Goal: Browse casually: Explore the website without a specific task or goal

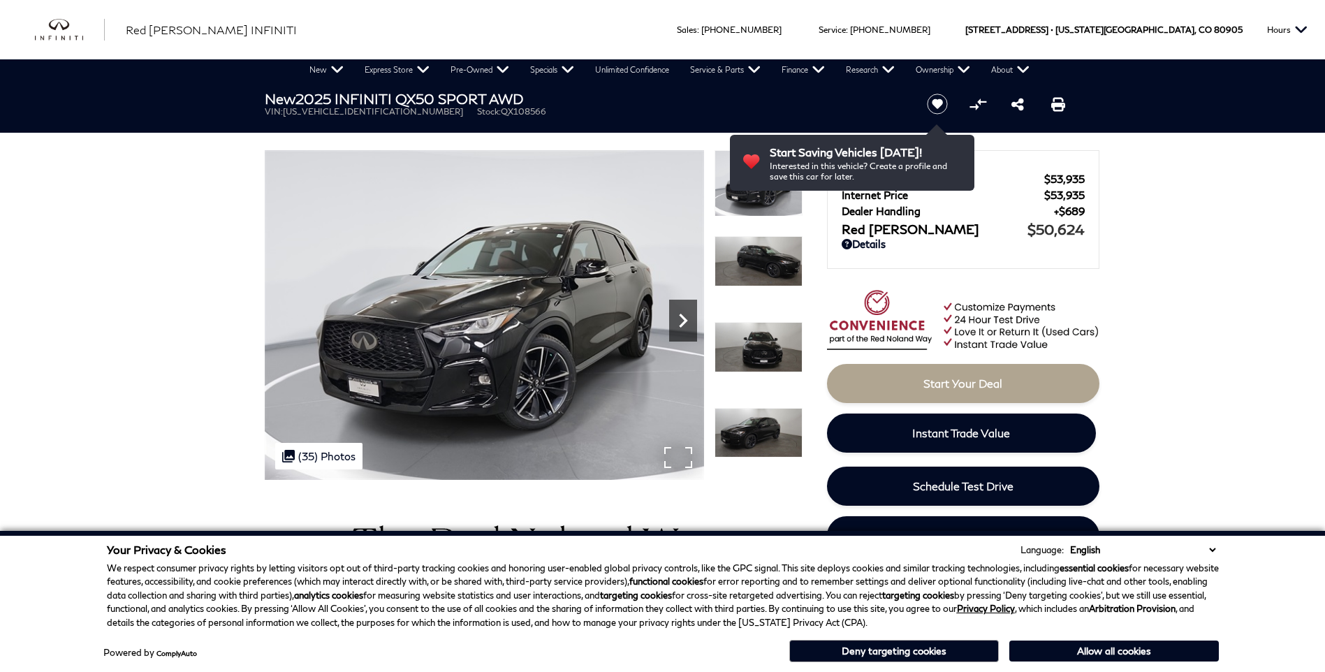
click at [684, 324] on icon "Next" at bounding box center [683, 321] width 28 height 28
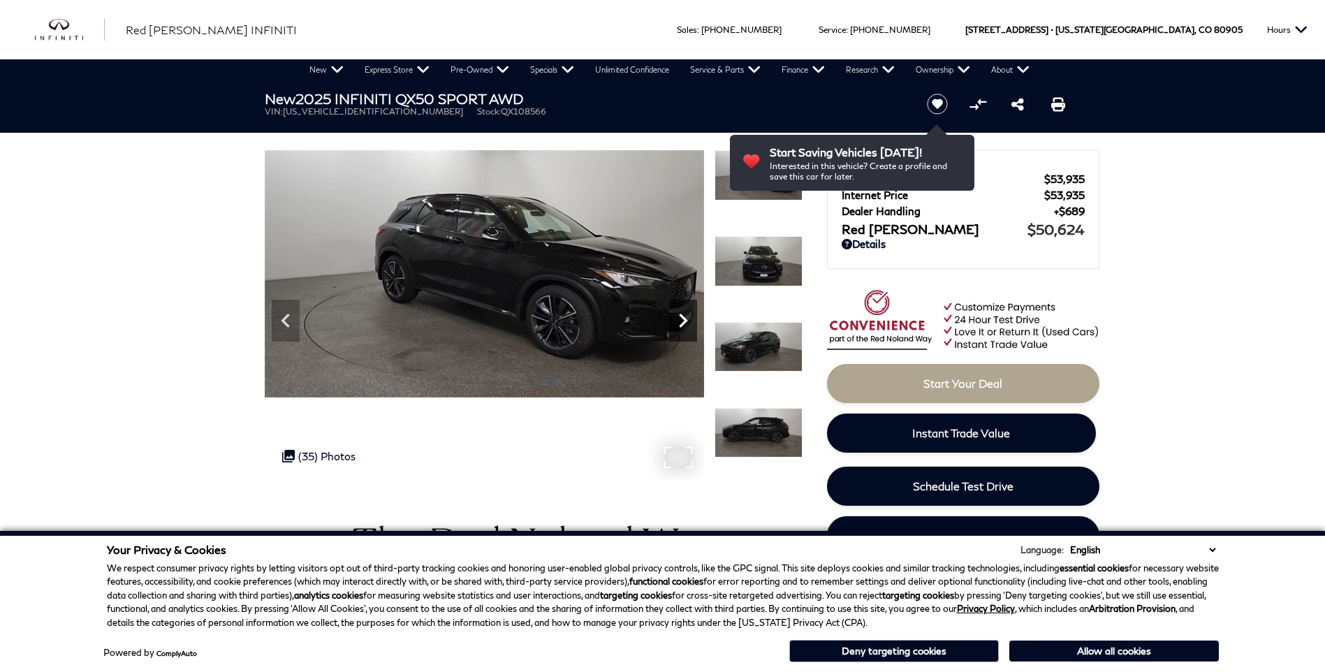
click at [684, 323] on icon "Next" at bounding box center [683, 321] width 8 height 14
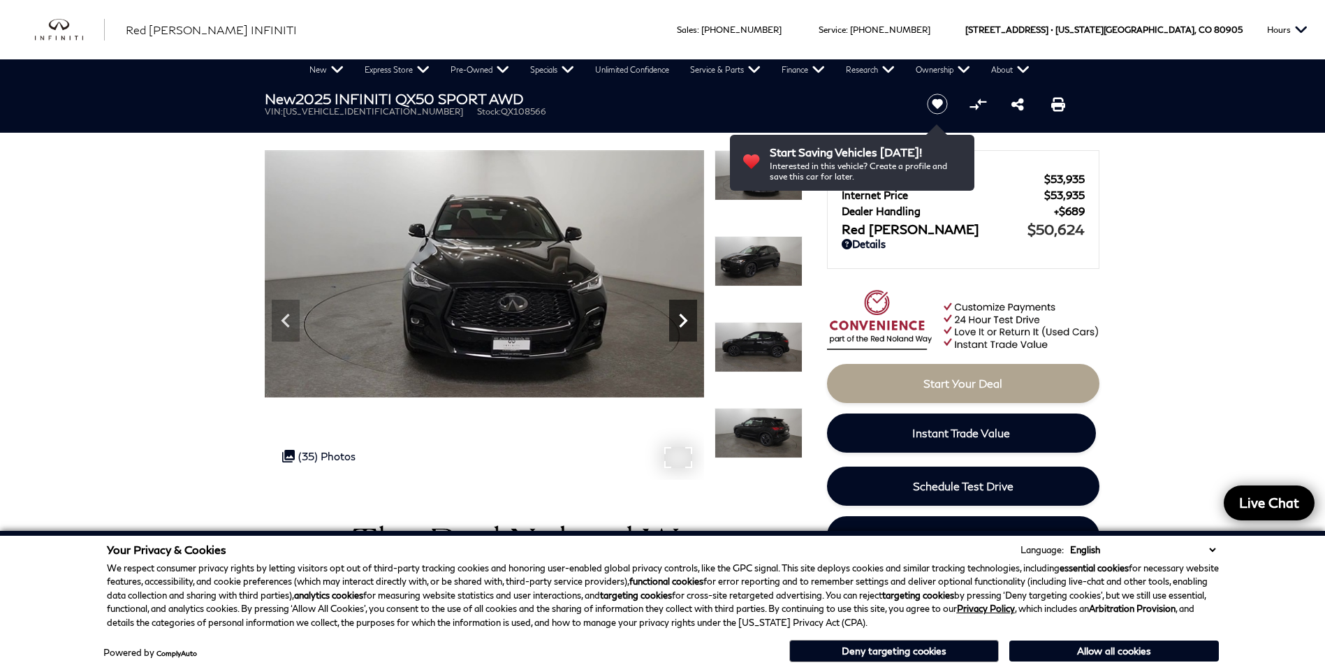
click at [684, 323] on icon "Next" at bounding box center [683, 321] width 8 height 14
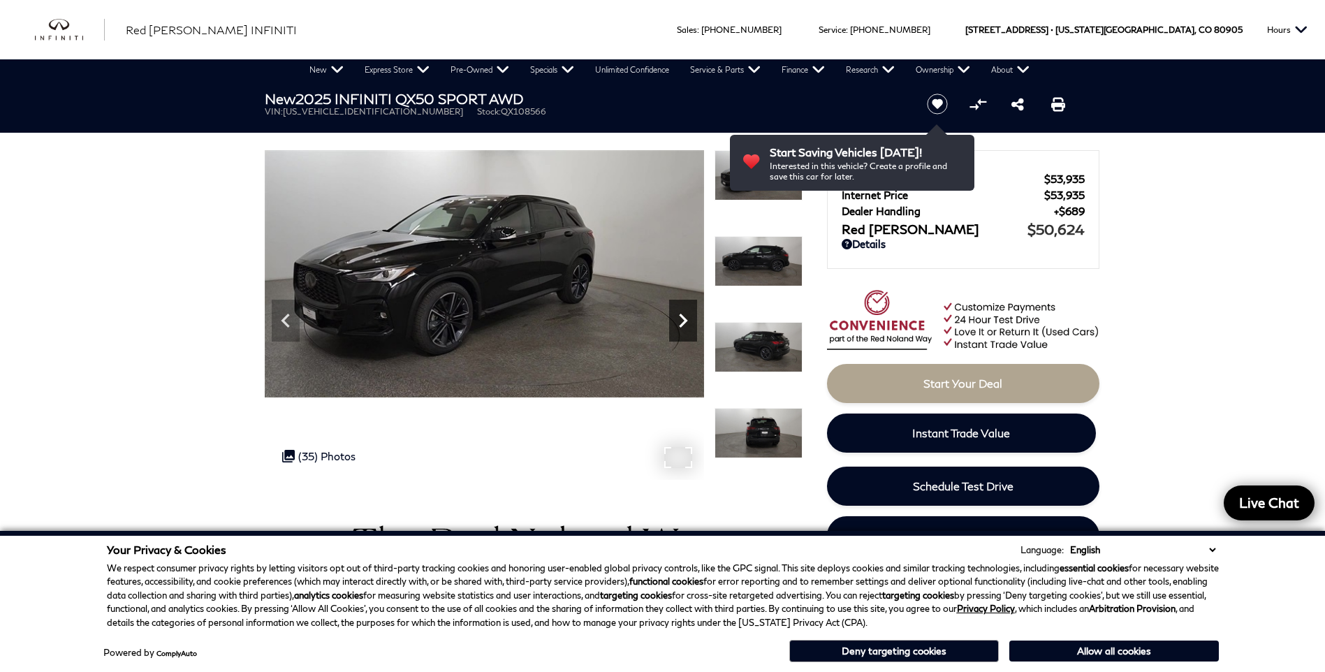
click at [684, 323] on icon "Next" at bounding box center [683, 321] width 8 height 14
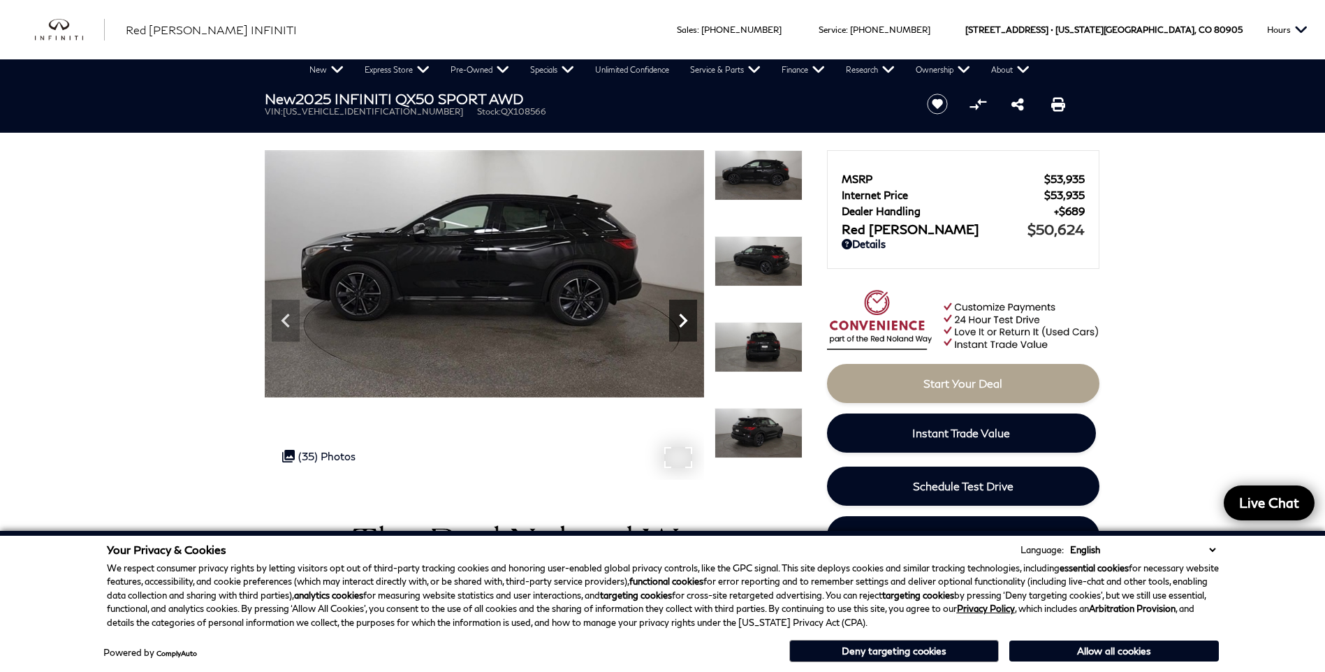
click at [684, 323] on icon "Next" at bounding box center [683, 321] width 8 height 14
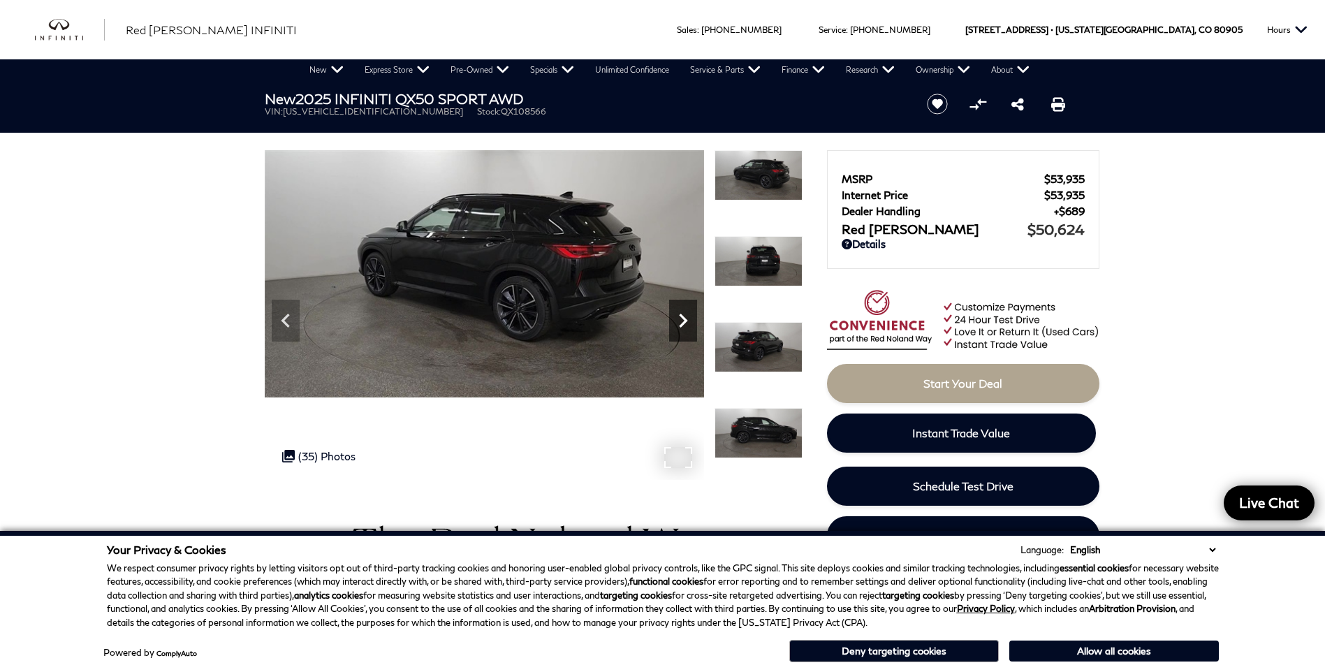
click at [684, 323] on icon "Next" at bounding box center [683, 321] width 8 height 14
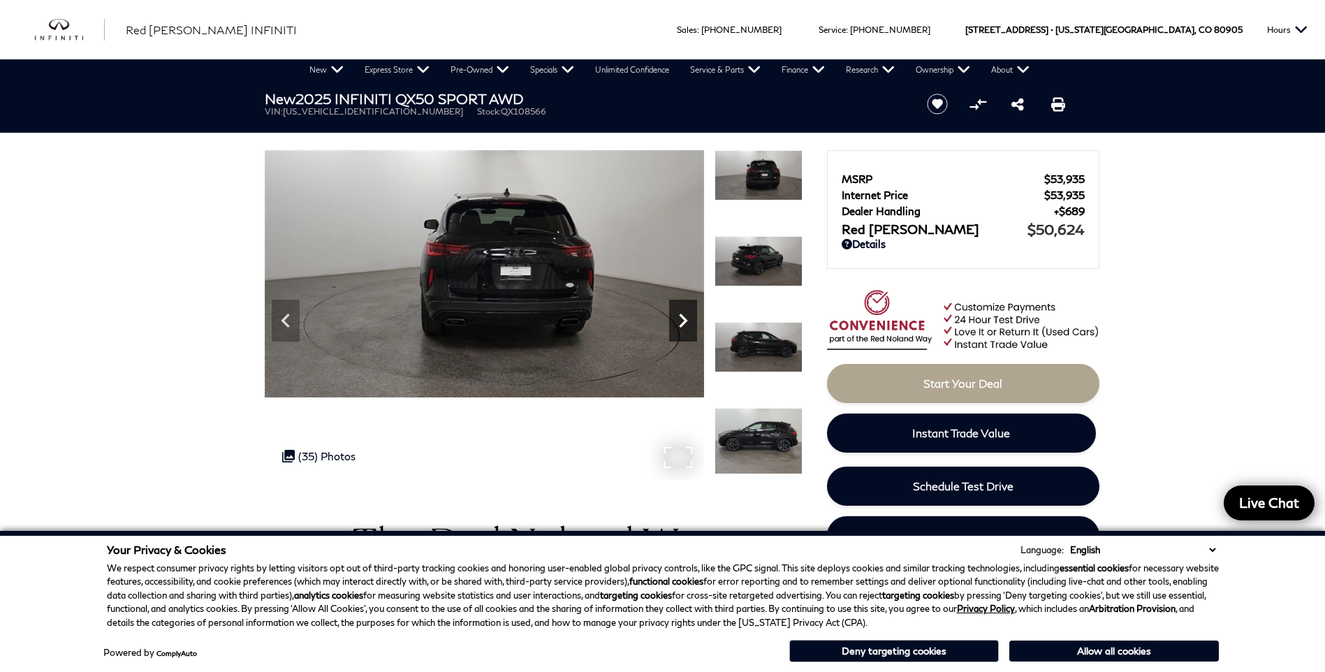
click at [684, 323] on icon "Next" at bounding box center [683, 321] width 8 height 14
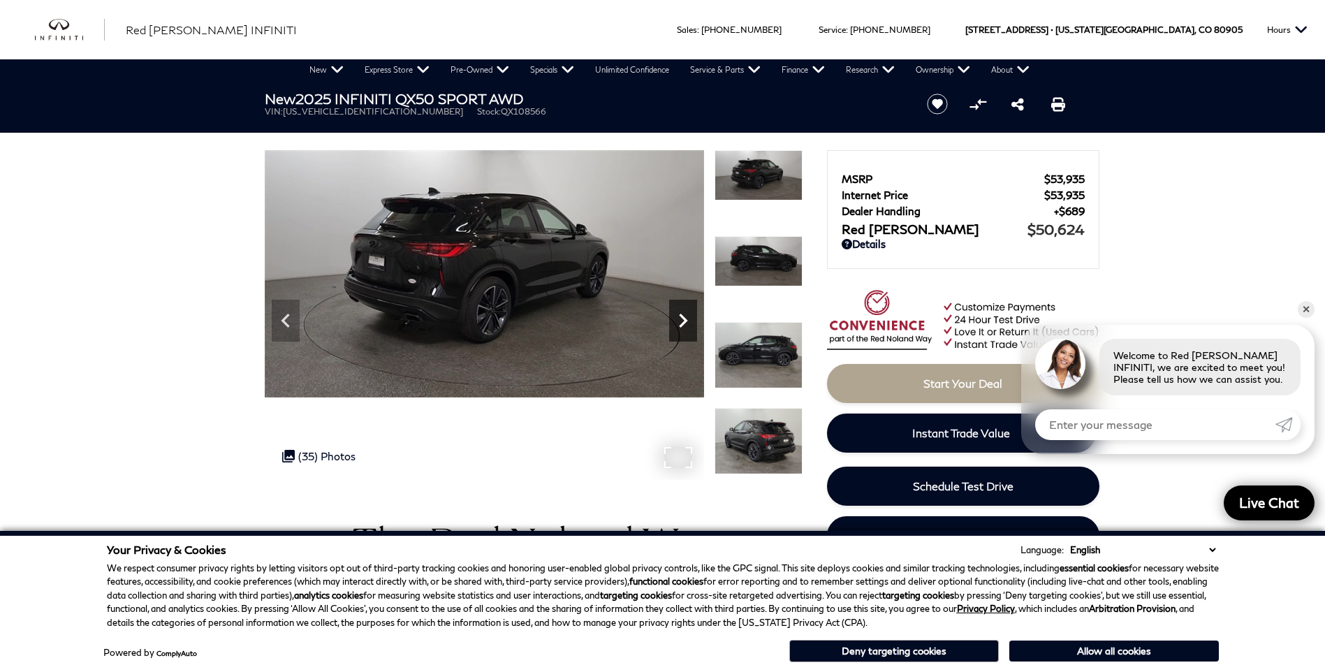
click at [684, 323] on icon "Next" at bounding box center [683, 321] width 8 height 14
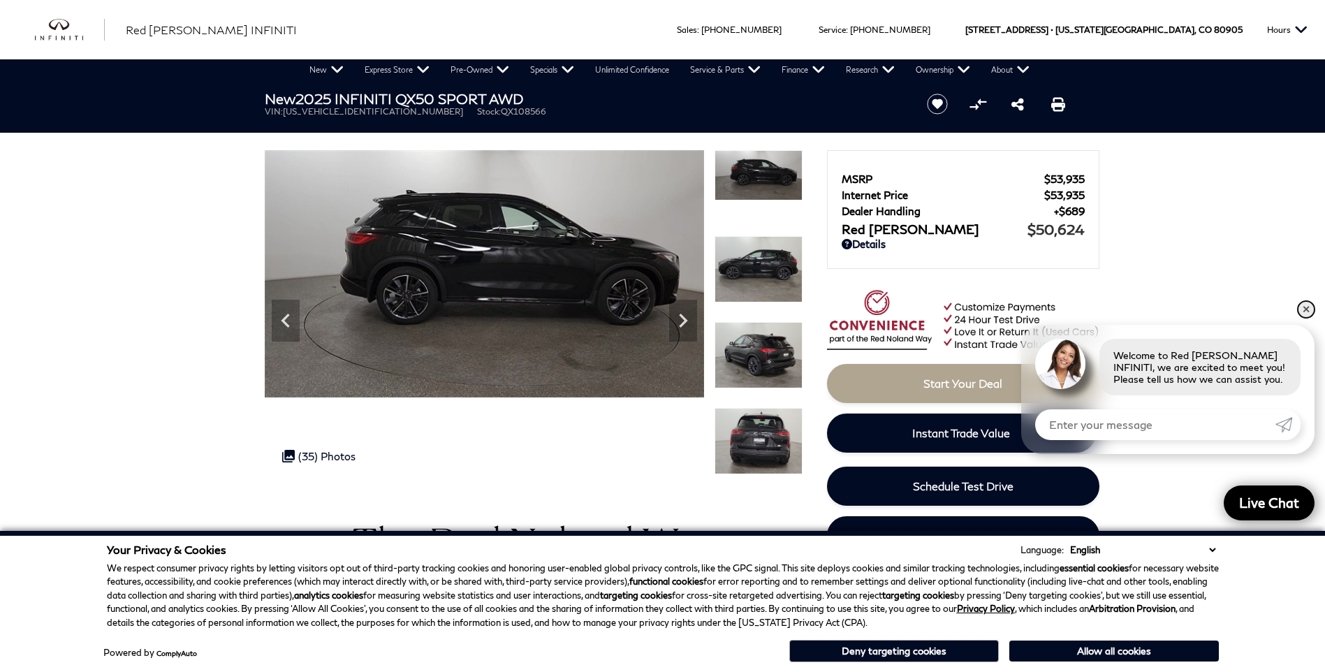
click at [1306, 310] on link "✕" at bounding box center [1305, 309] width 17 height 17
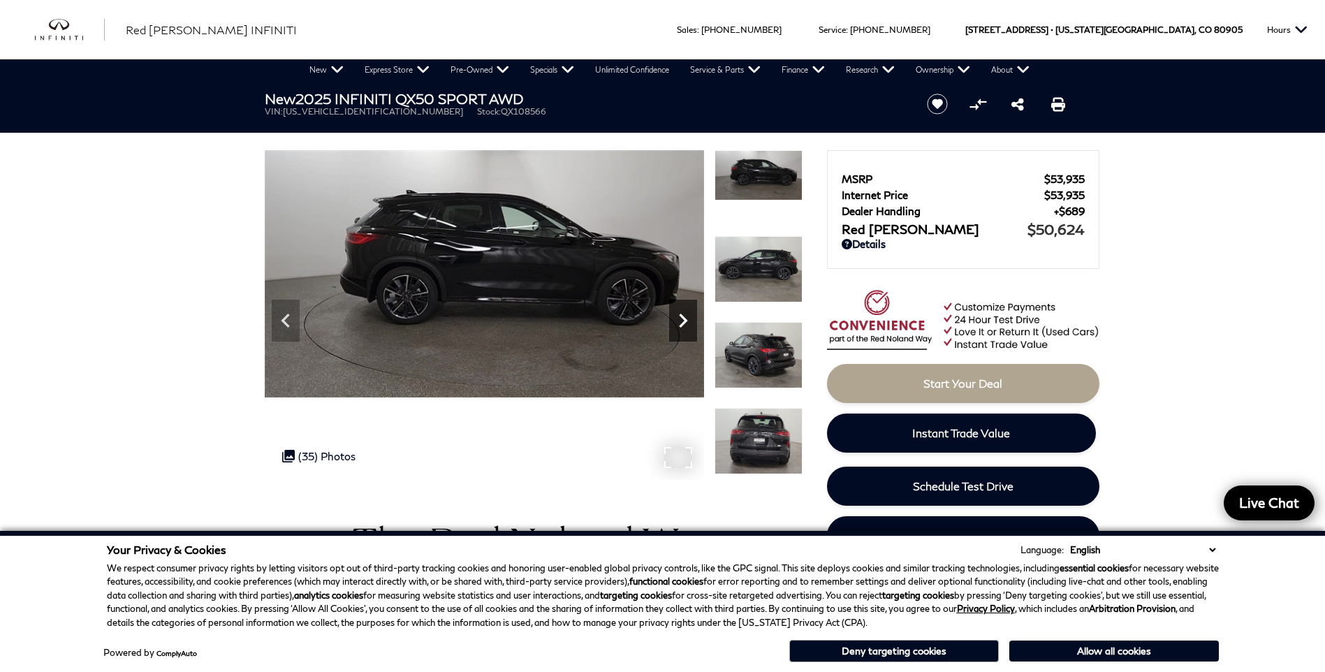
click at [688, 314] on icon "Next" at bounding box center [683, 321] width 28 height 28
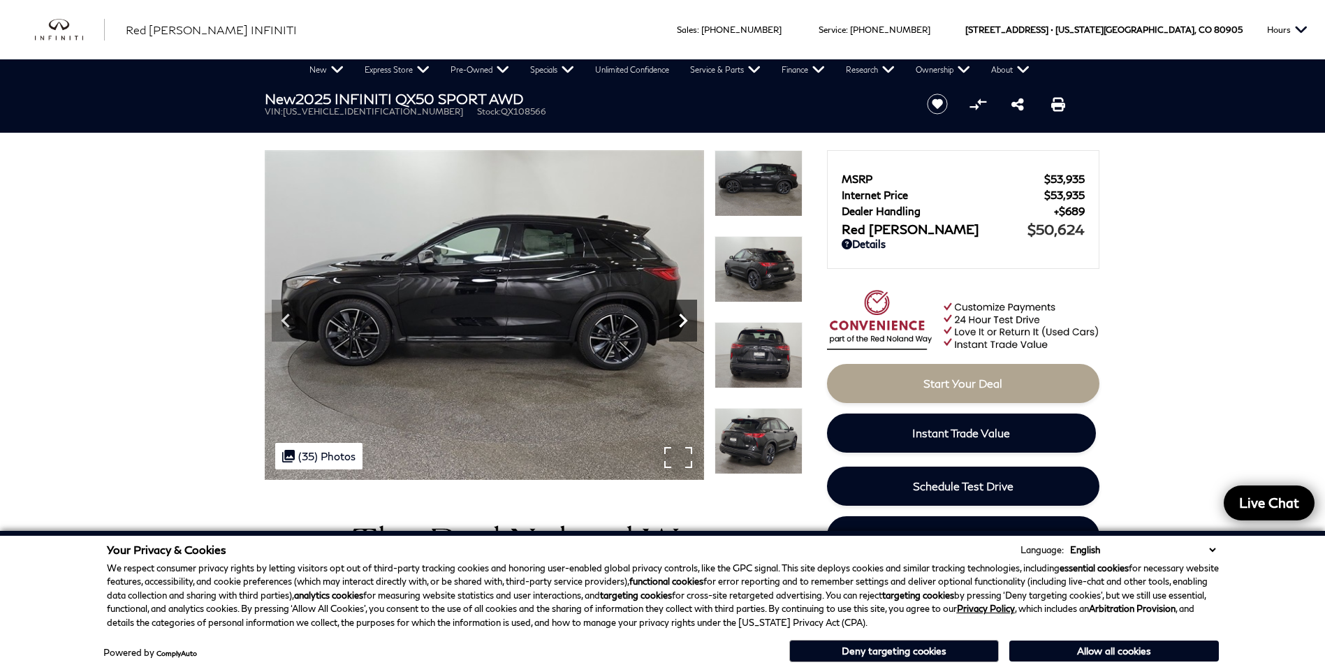
click at [684, 325] on icon "Next" at bounding box center [683, 321] width 28 height 28
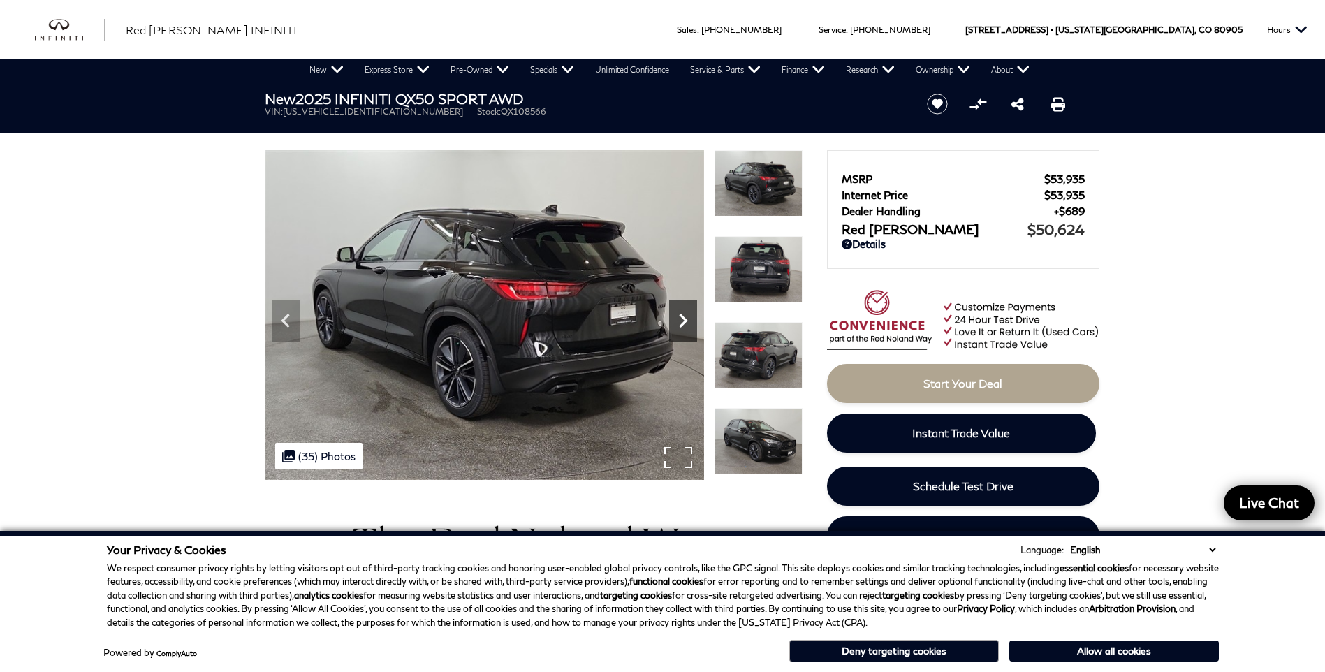
click at [684, 325] on icon "Next" at bounding box center [683, 321] width 28 height 28
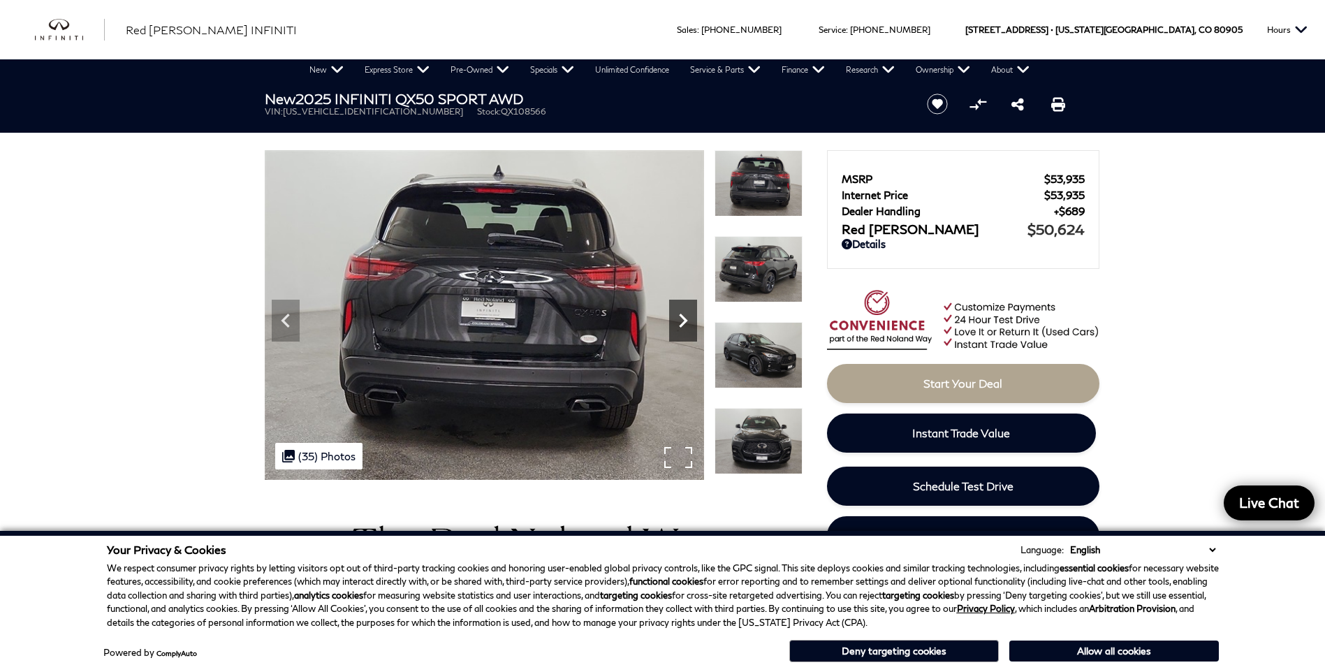
click at [684, 325] on icon "Next" at bounding box center [683, 321] width 28 height 28
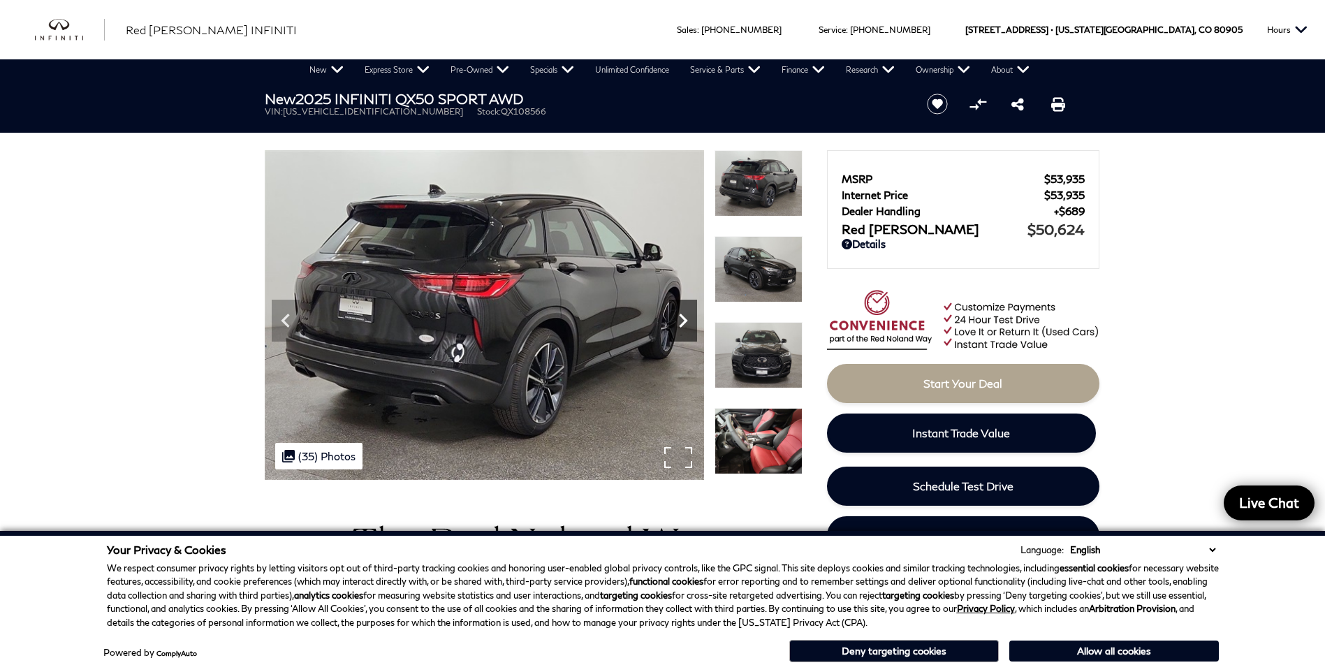
click at [684, 325] on icon "Next" at bounding box center [683, 321] width 28 height 28
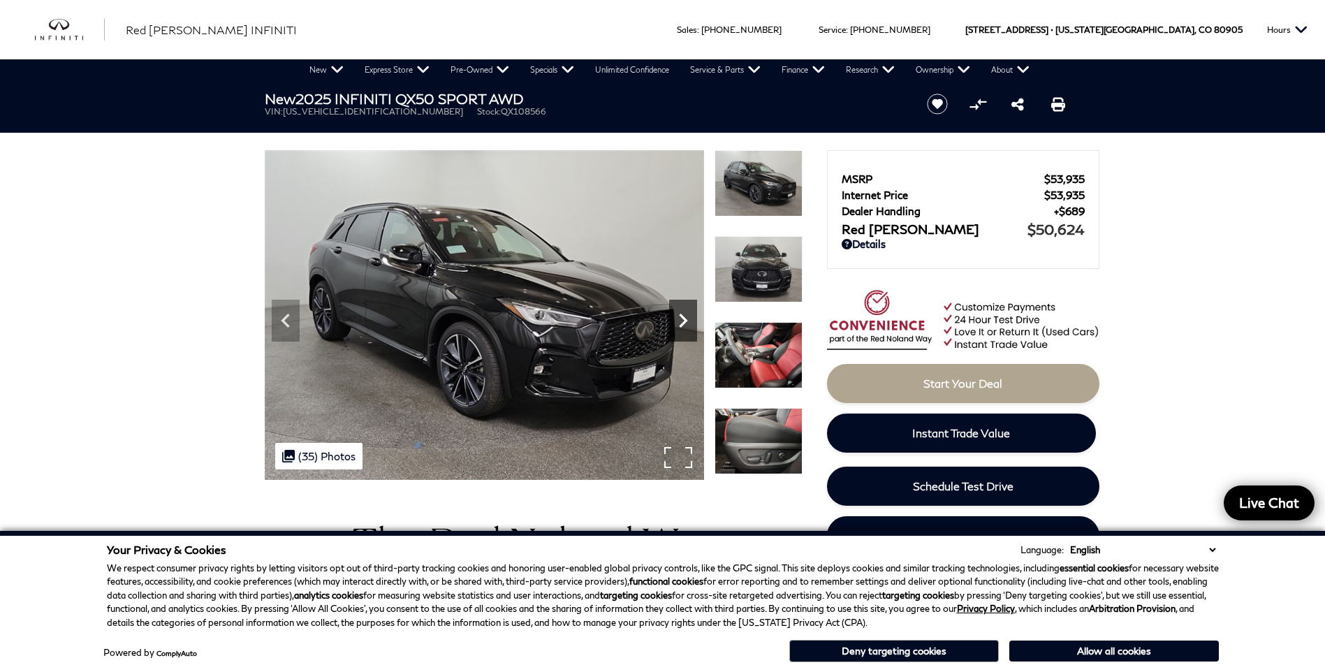
click at [684, 325] on icon "Next" at bounding box center [683, 321] width 28 height 28
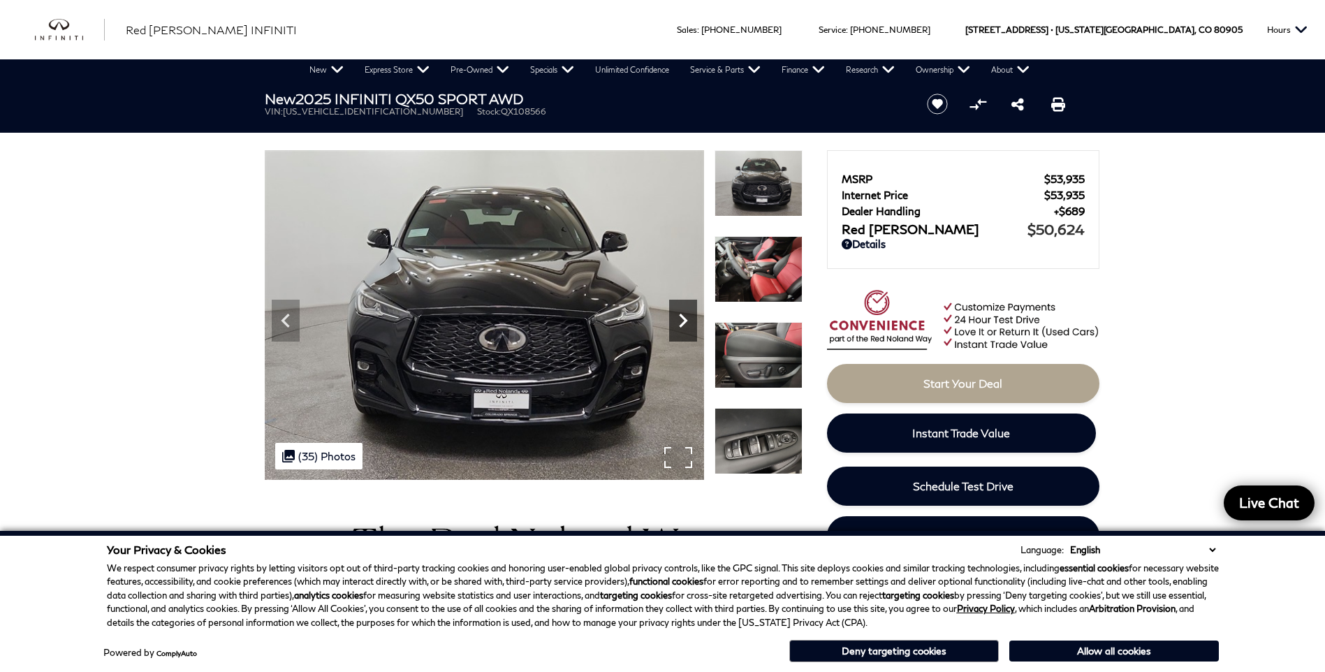
click at [684, 325] on icon "Next" at bounding box center [683, 321] width 28 height 28
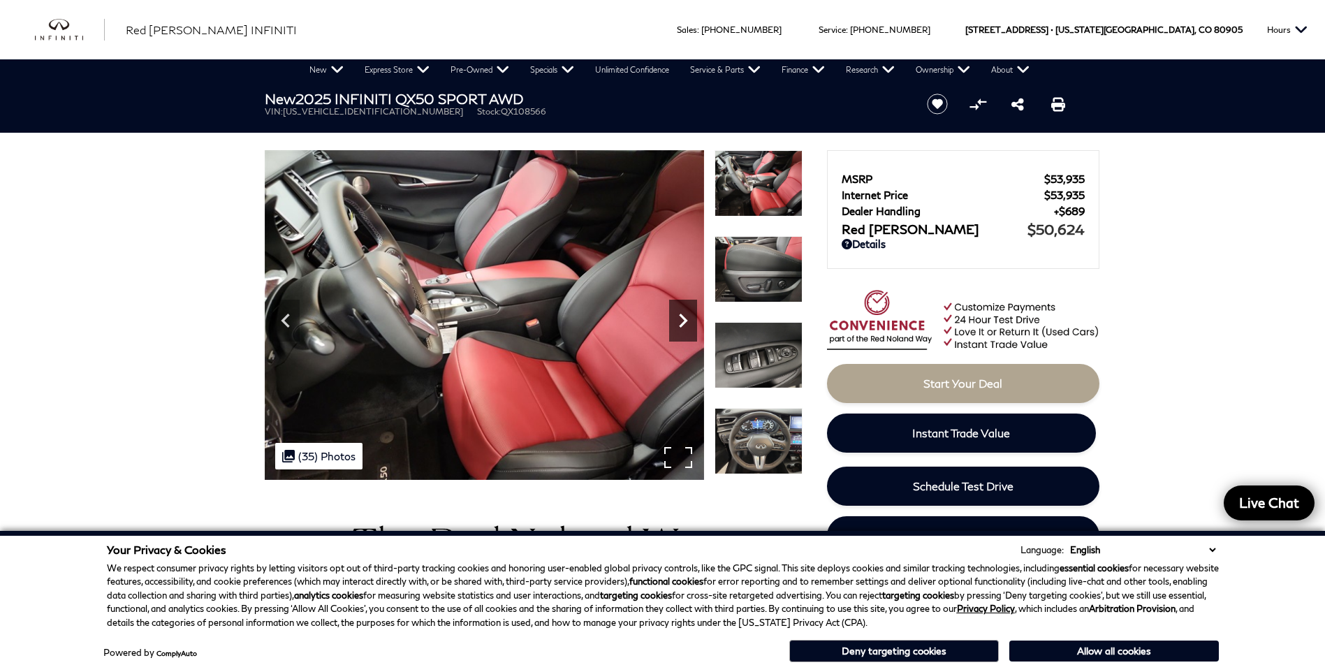
click at [684, 325] on icon "Next" at bounding box center [683, 321] width 28 height 28
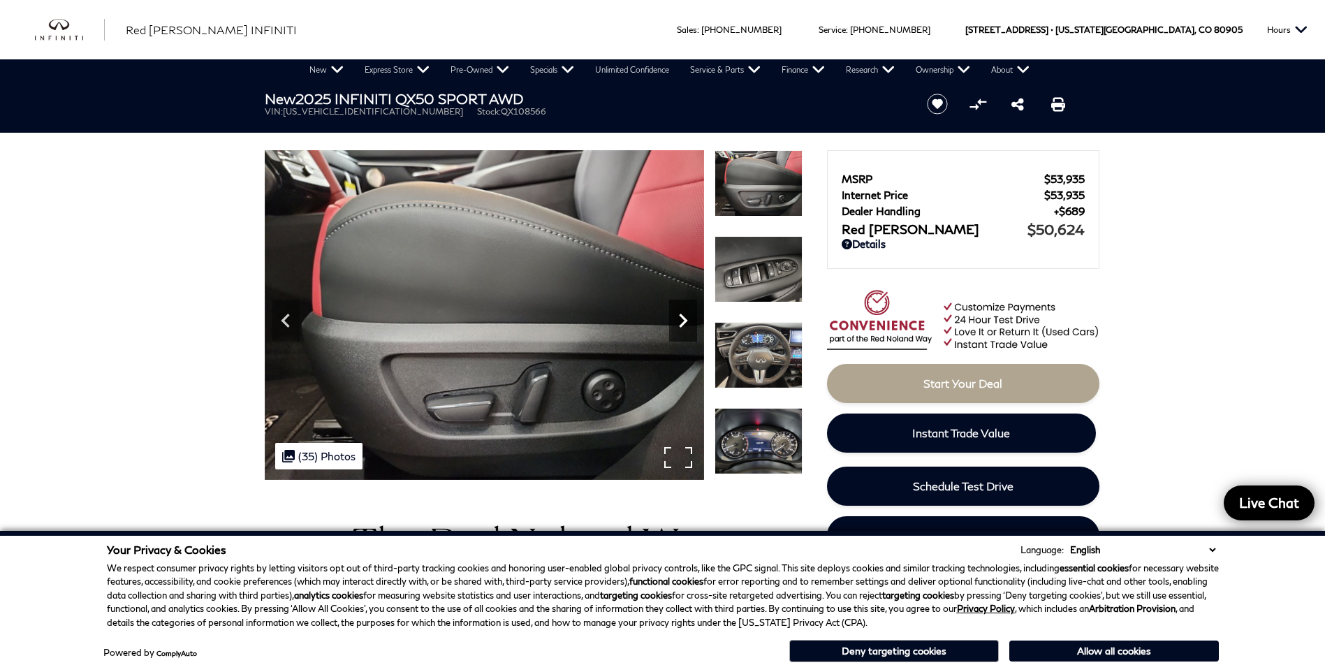
click at [684, 325] on icon "Next" at bounding box center [683, 321] width 28 height 28
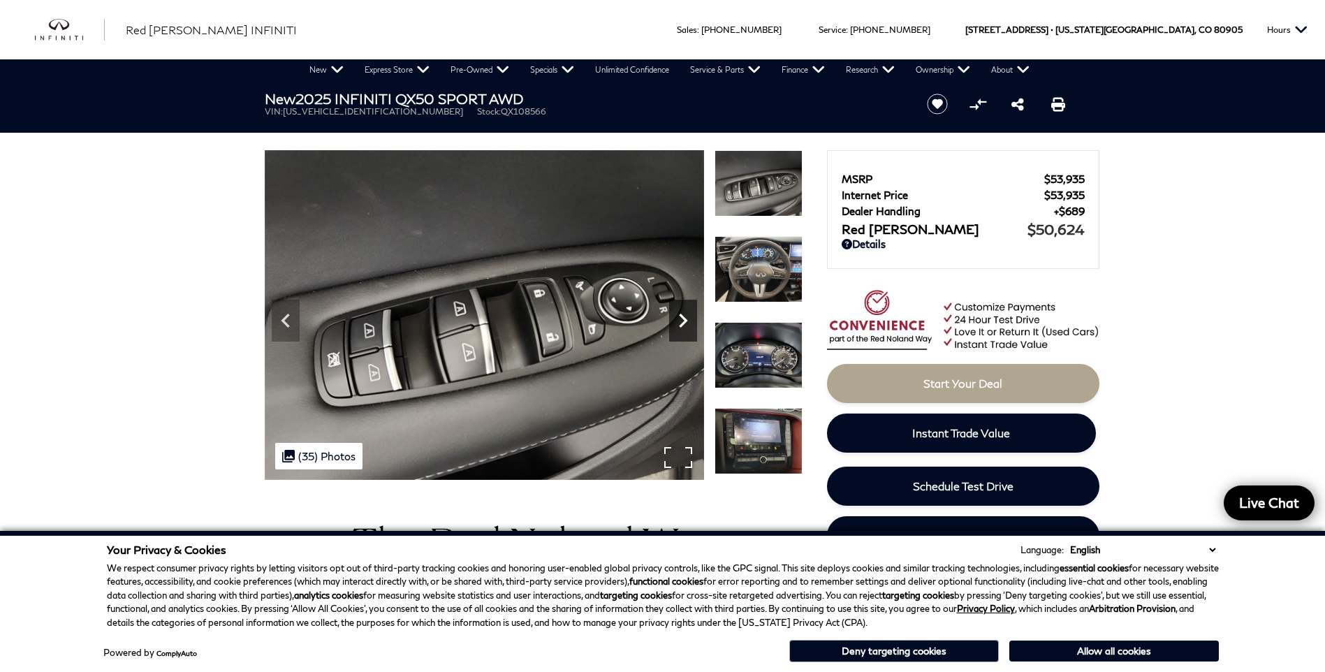
click at [684, 325] on icon "Next" at bounding box center [683, 321] width 28 height 28
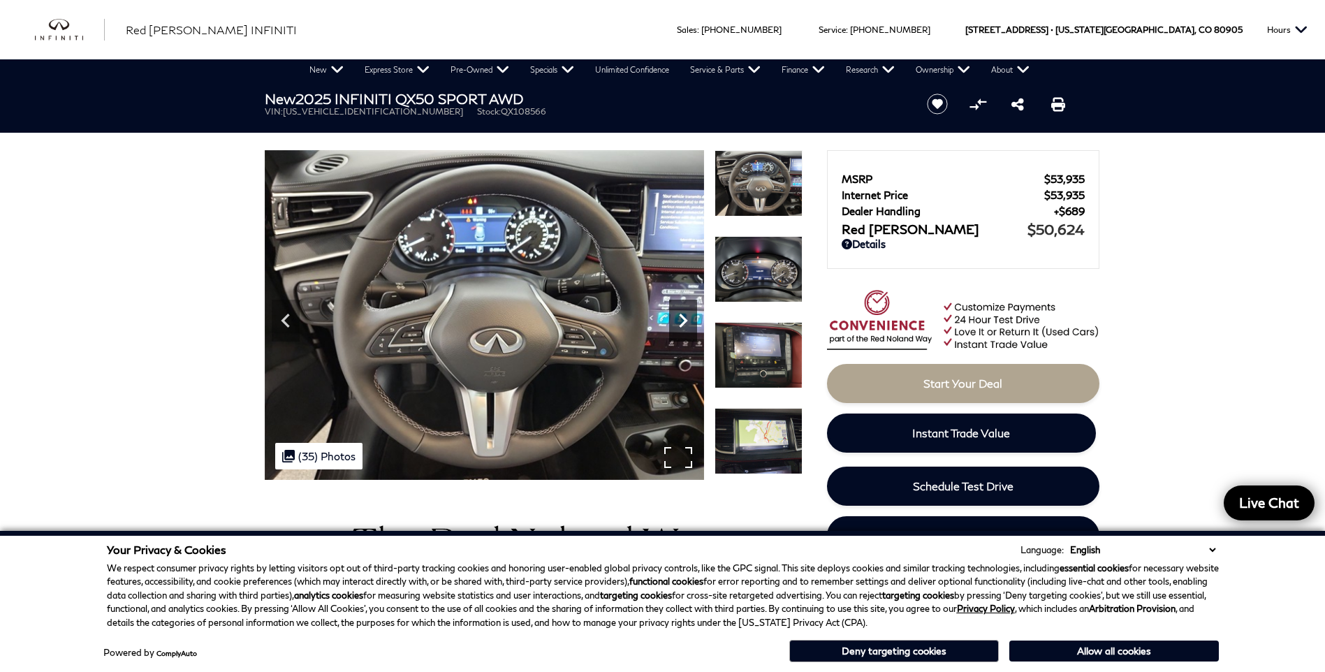
click at [684, 325] on icon "Next" at bounding box center [683, 321] width 28 height 28
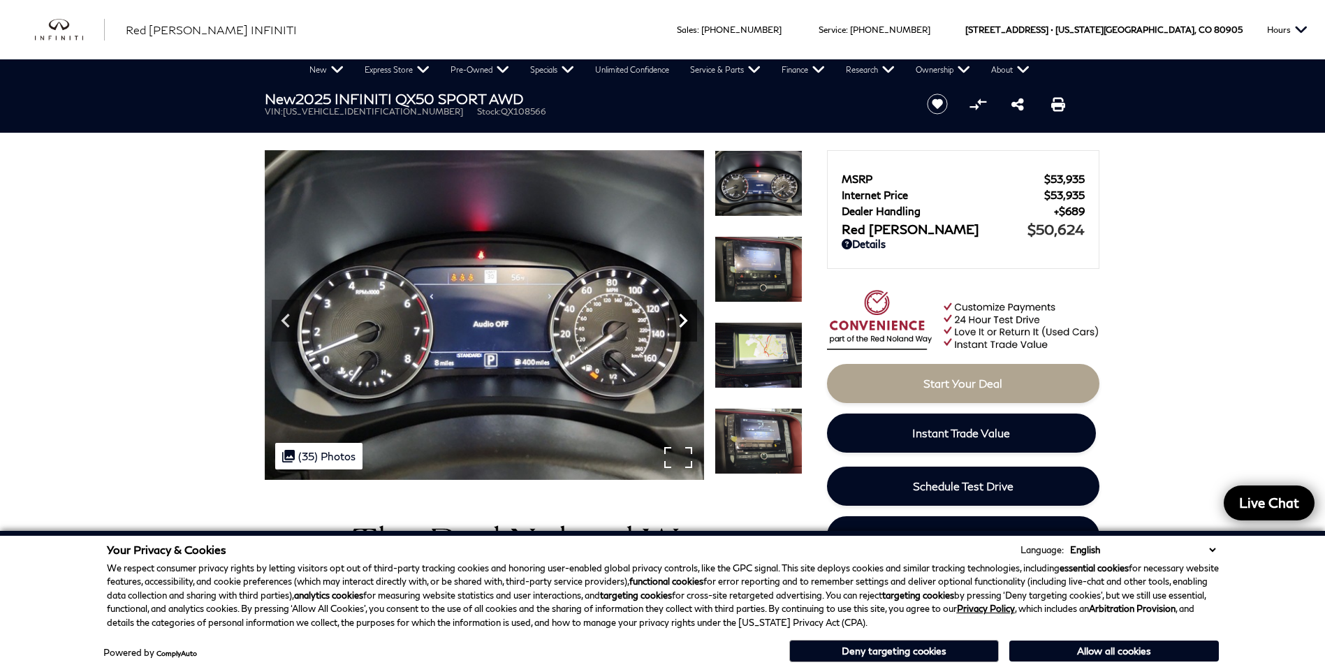
click at [684, 325] on icon "Next" at bounding box center [683, 321] width 28 height 28
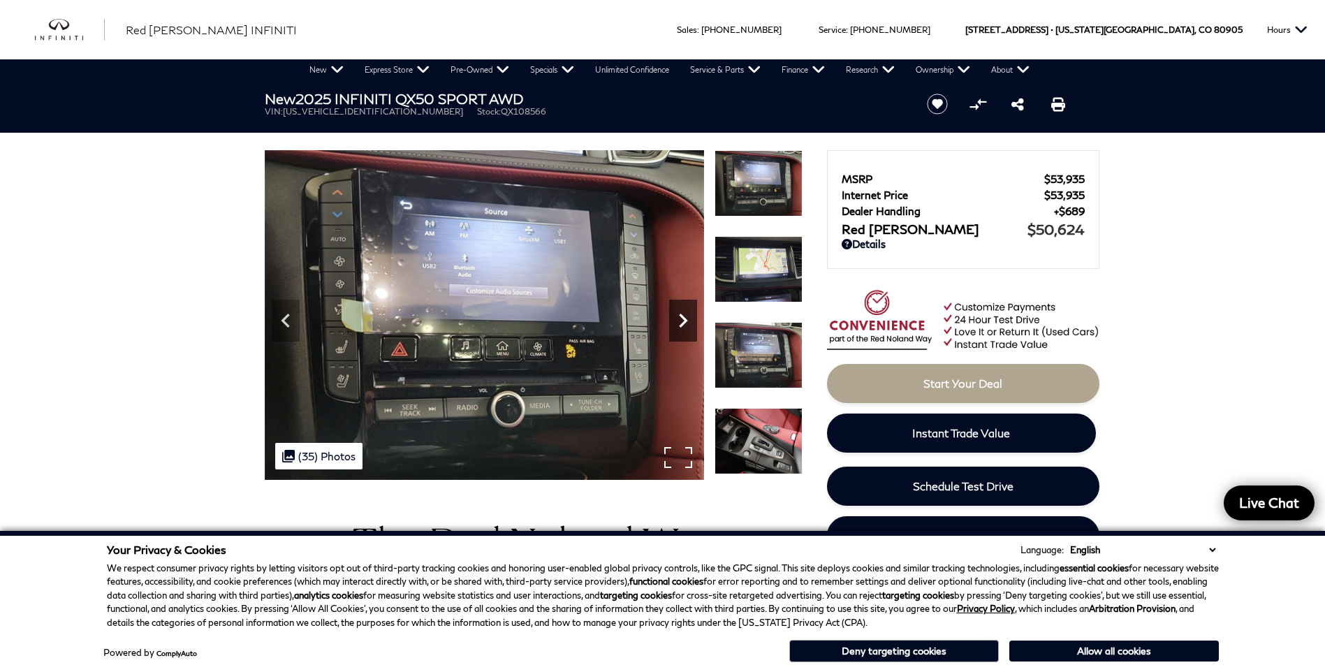
click at [684, 325] on icon "Next" at bounding box center [683, 321] width 28 height 28
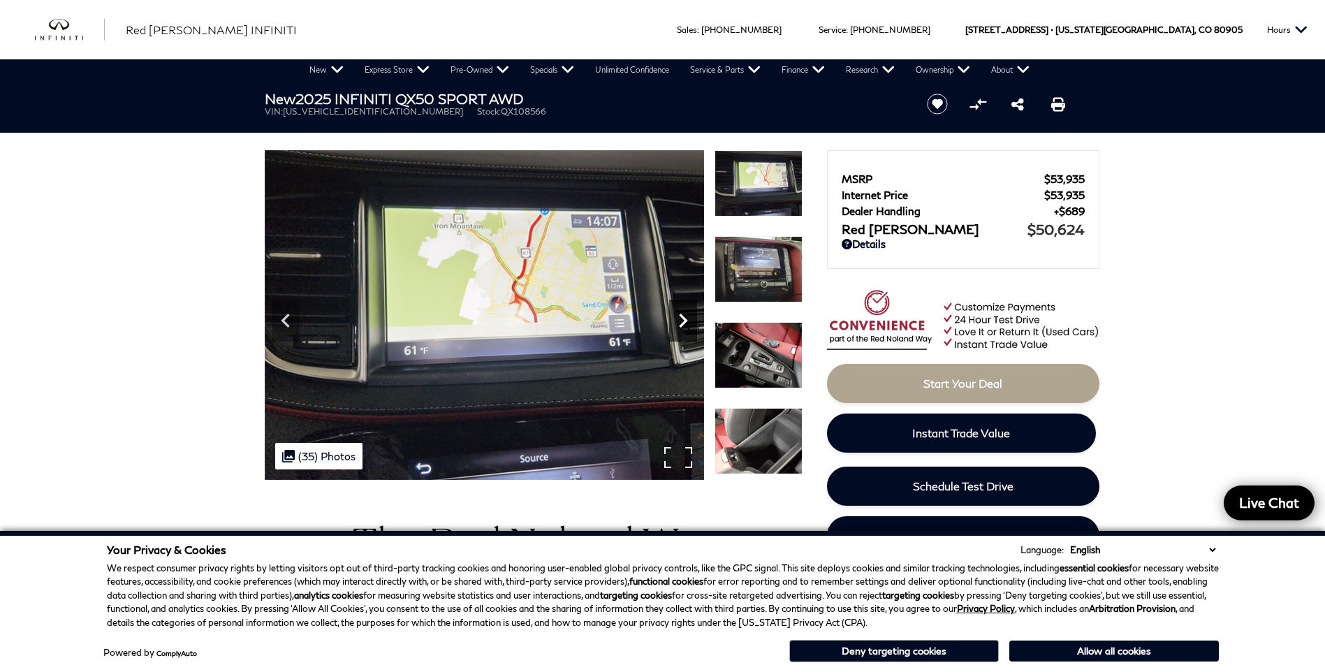
click at [684, 325] on icon "Next" at bounding box center [683, 321] width 28 height 28
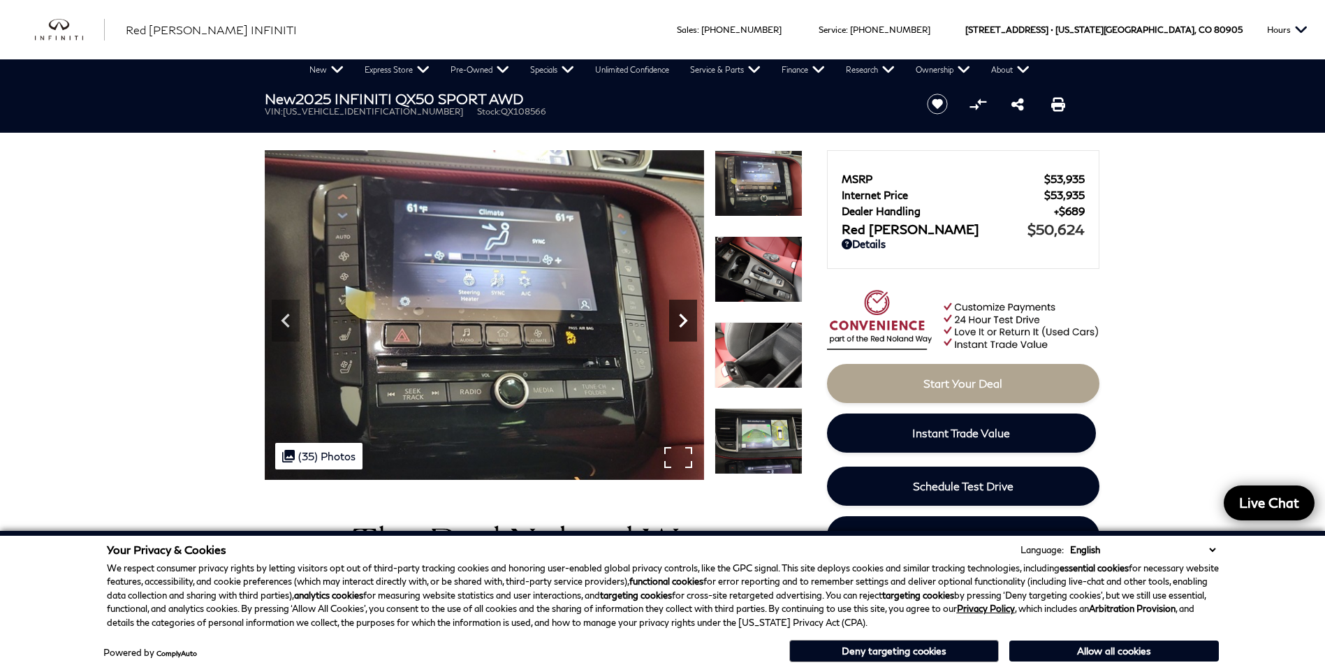
click at [684, 325] on icon "Next" at bounding box center [683, 321] width 28 height 28
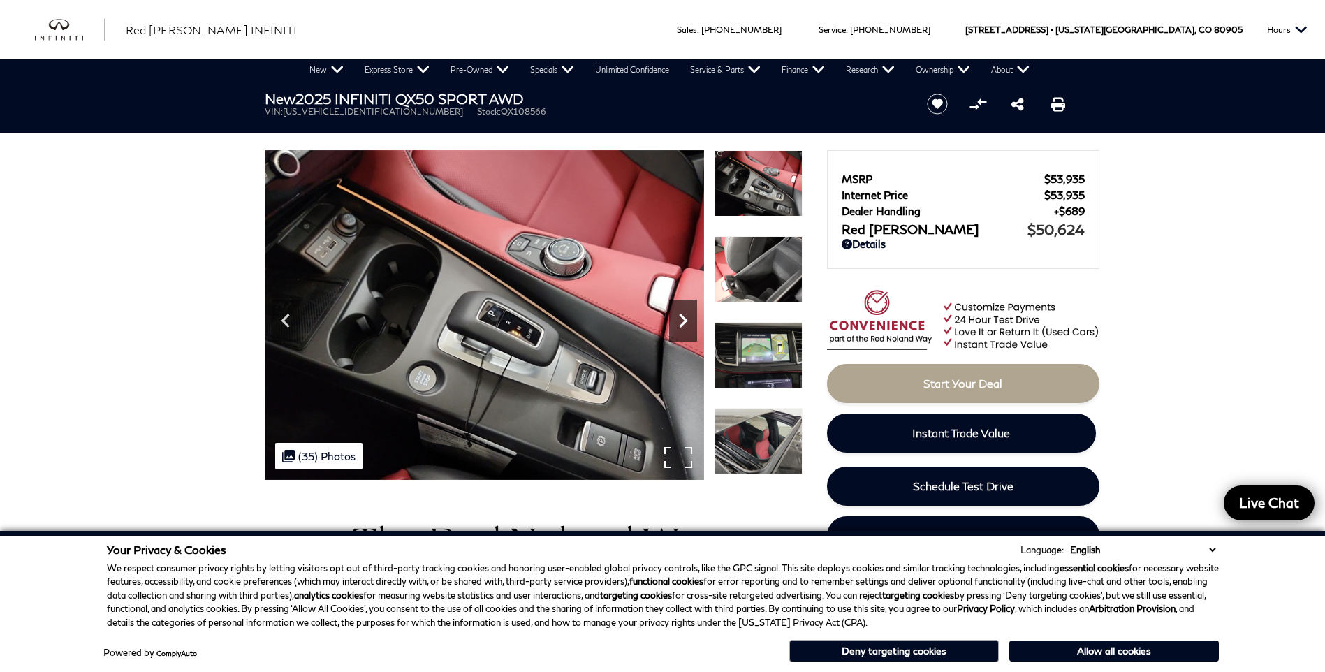
click at [684, 325] on icon "Next" at bounding box center [683, 321] width 28 height 28
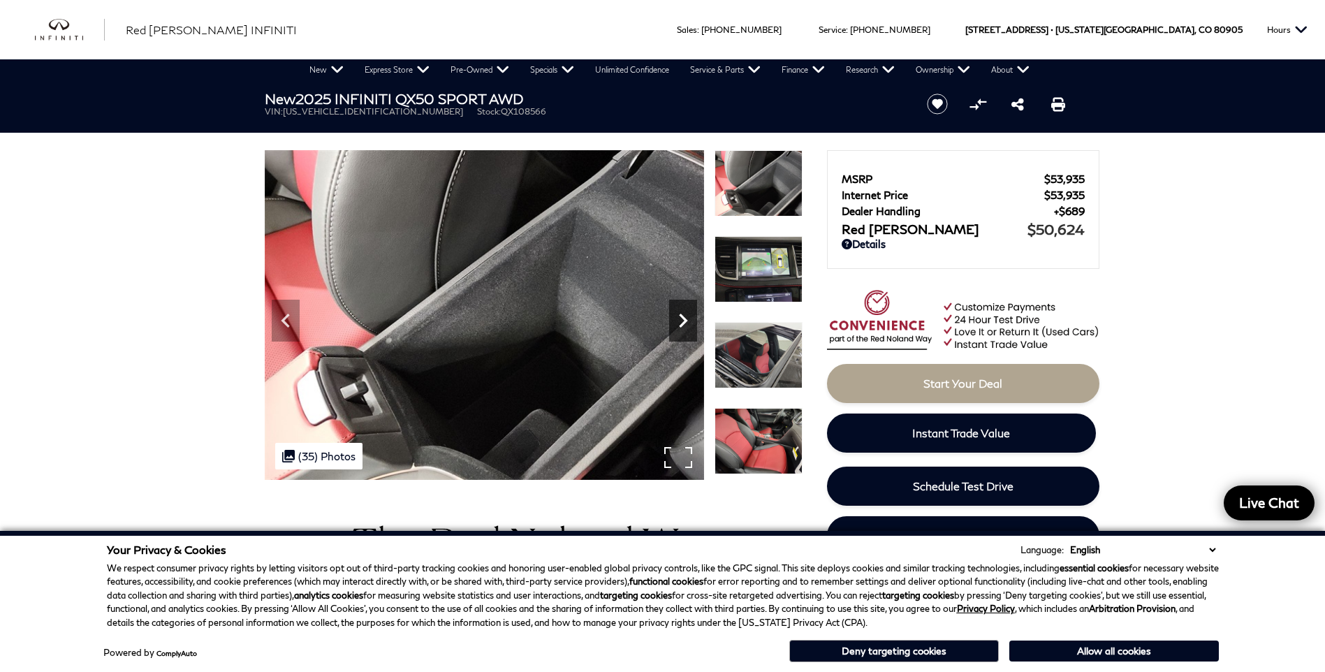
click at [684, 325] on icon "Next" at bounding box center [683, 321] width 28 height 28
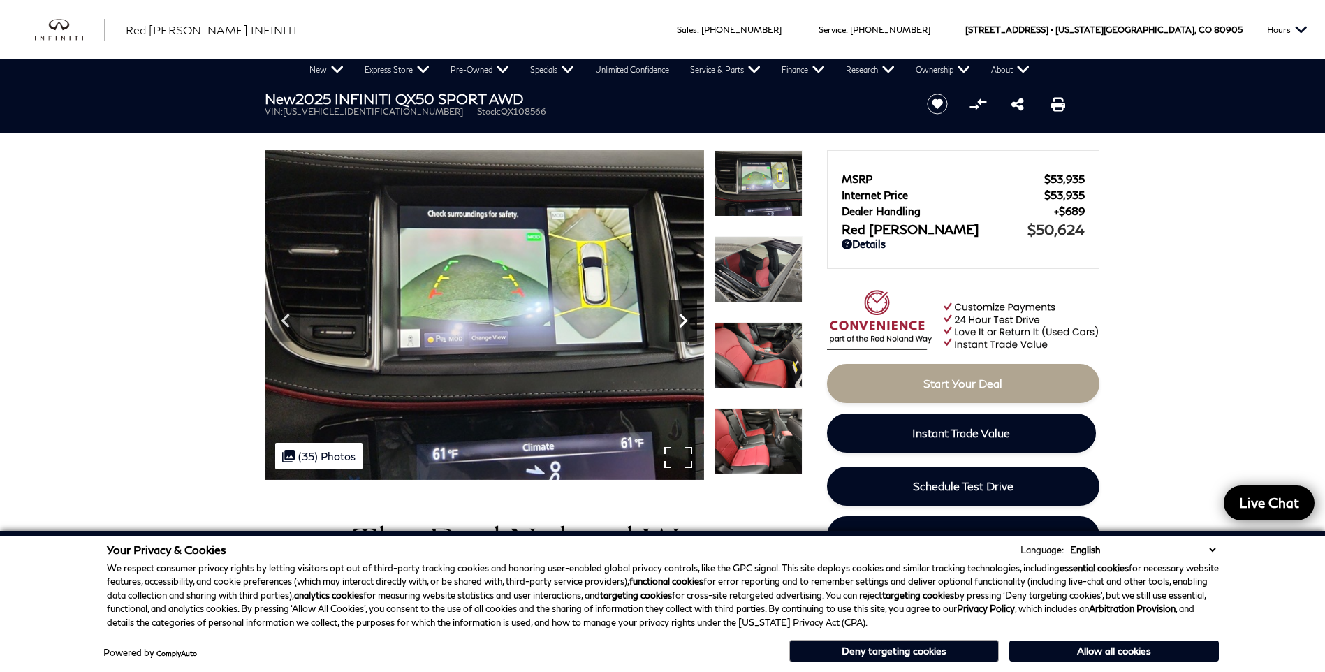
click at [684, 325] on icon "Next" at bounding box center [683, 321] width 28 height 28
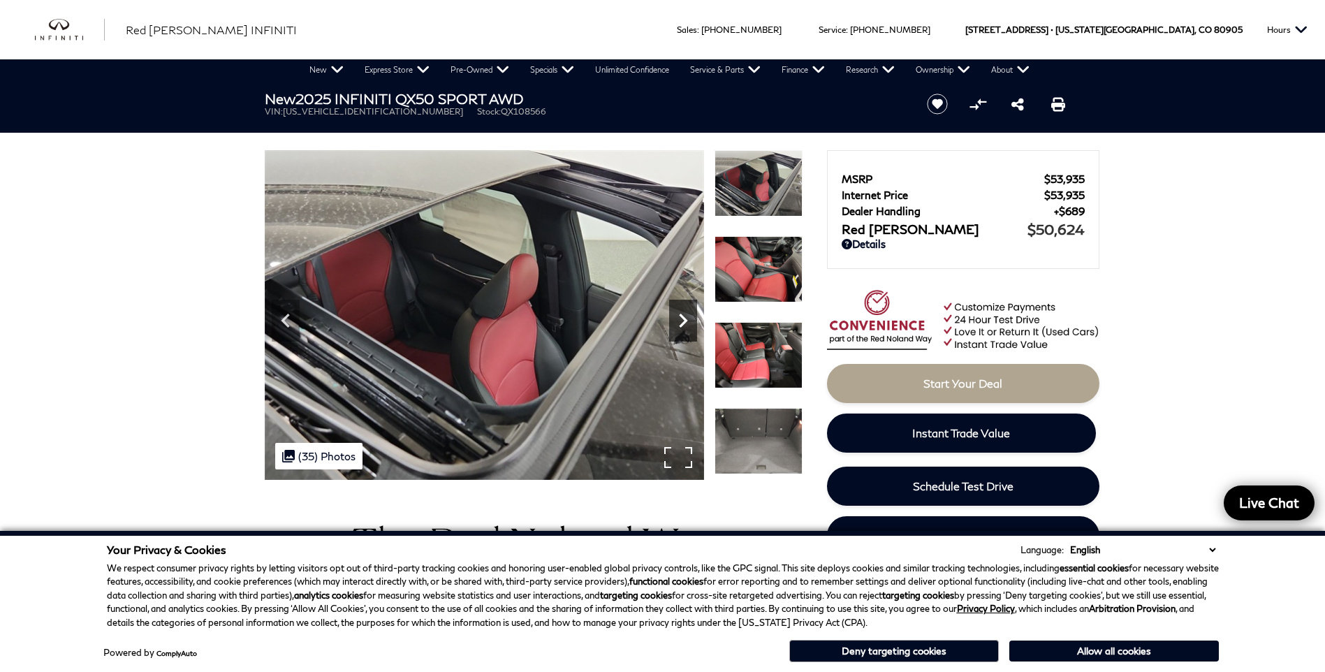
click at [684, 325] on icon "Next" at bounding box center [683, 321] width 28 height 28
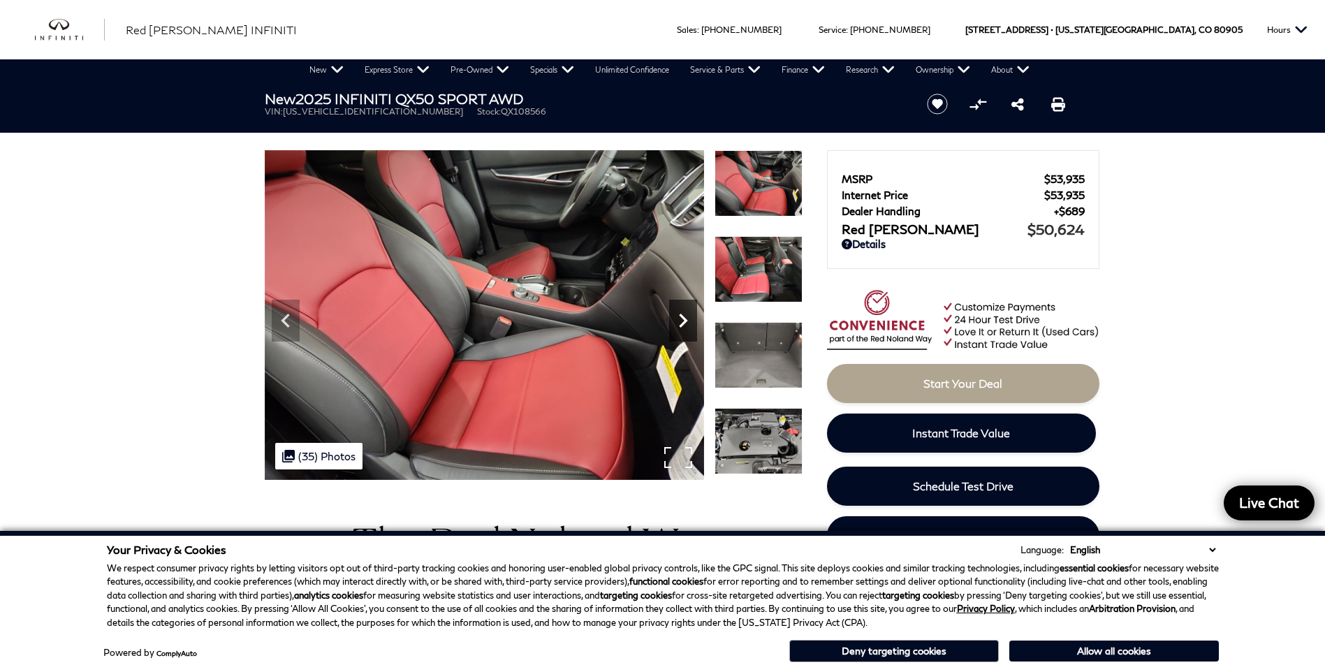
click at [684, 325] on icon "Next" at bounding box center [683, 321] width 28 height 28
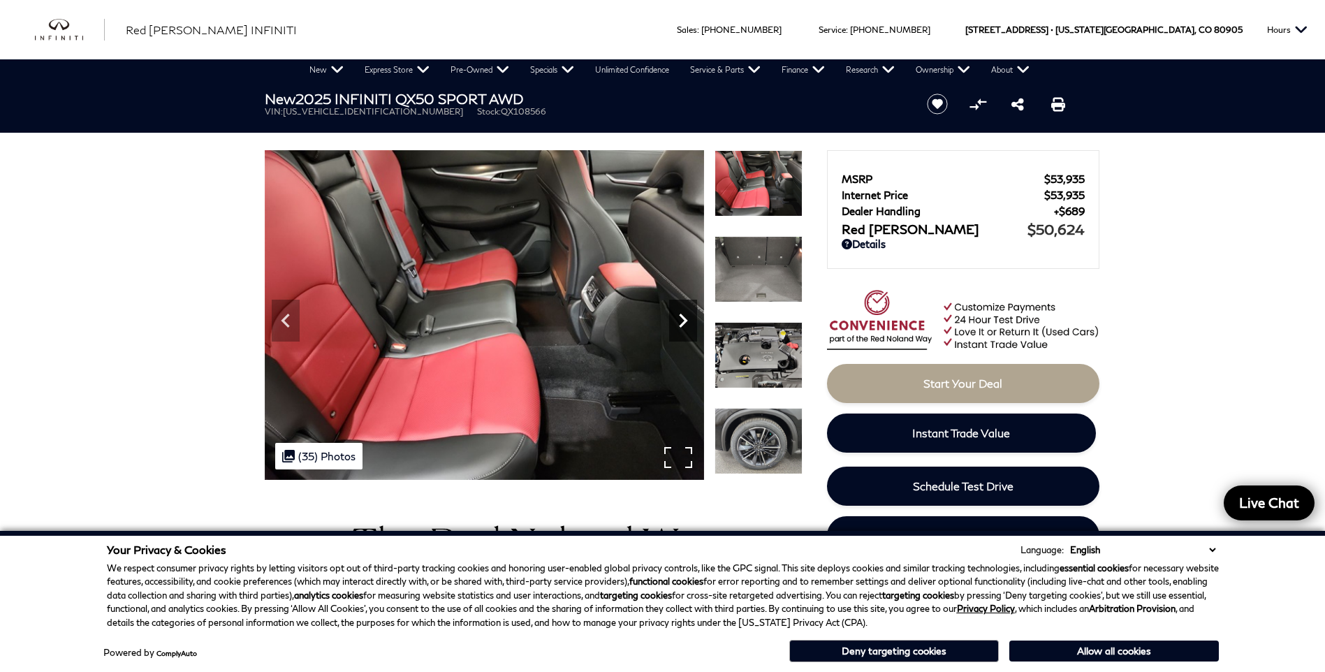
click at [684, 325] on icon "Next" at bounding box center [683, 321] width 28 height 28
